Goal: Information Seeking & Learning: Find specific fact

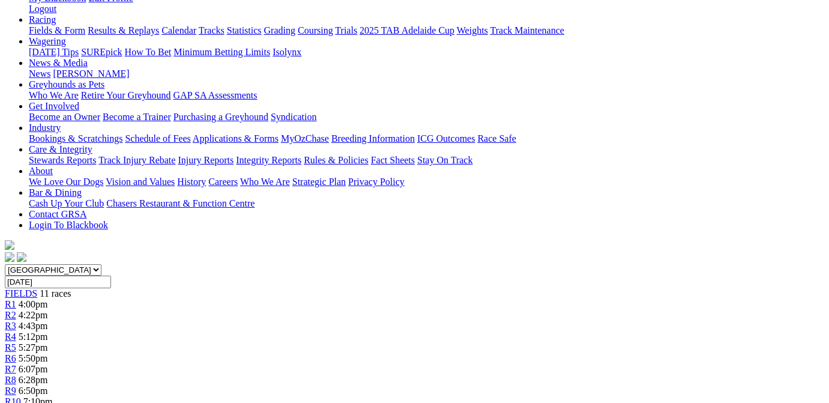
scroll to position [302, 0]
